Goal: Information Seeking & Learning: Learn about a topic

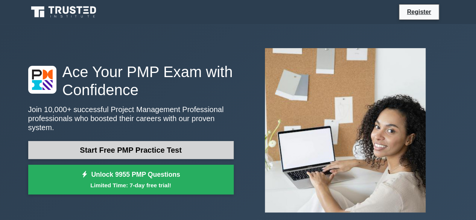
click at [122, 141] on link "Start Free PMP Practice Test" at bounding box center [131, 150] width 206 height 18
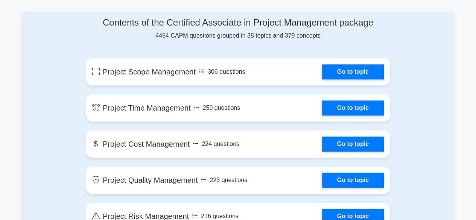
scroll to position [414, 0]
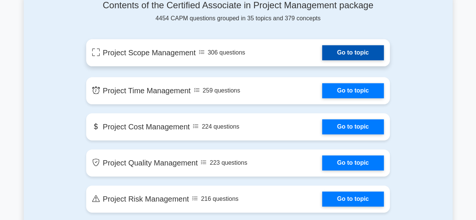
click at [341, 50] on link "Go to topic" at bounding box center [353, 52] width 62 height 15
